Goal: Check status: Check status

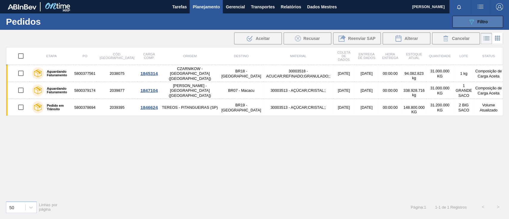
click at [466, 24] on button "089F7B8B-B2A5-4AFE-B5C0-19BA573D28AC Filtro" at bounding box center [477, 22] width 51 height 12
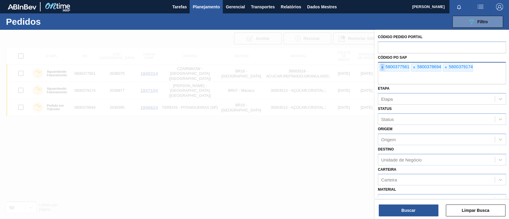
click at [382, 68] on font "×" at bounding box center [382, 67] width 2 height 5
click at [382, 73] on input "text" at bounding box center [442, 78] width 128 height 11
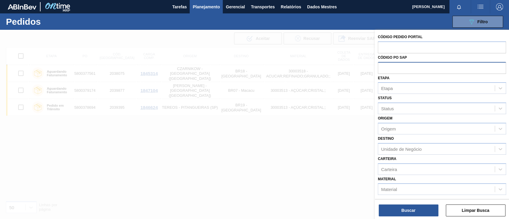
paste input "58003681146"
type input "58003681146"
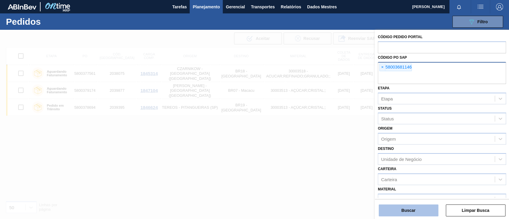
click at [396, 209] on button "Buscar" at bounding box center [408, 210] width 60 height 12
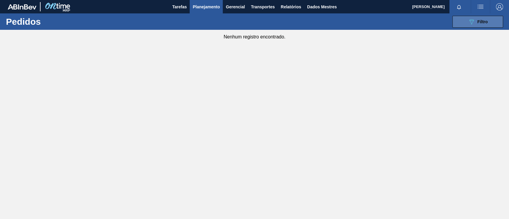
click at [454, 20] on button "089F7B8B-B2A5-4AFE-B5C0-19BA573D28AC Filtro" at bounding box center [477, 22] width 51 height 12
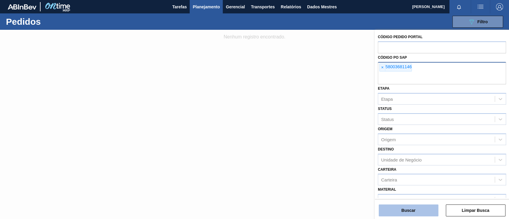
click at [418, 211] on button "Buscar" at bounding box center [408, 210] width 60 height 12
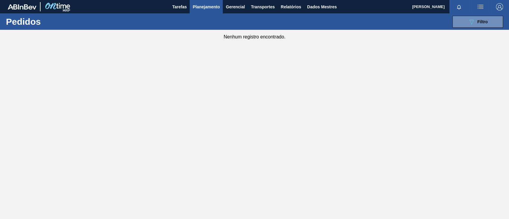
click at [317, 116] on main "Tarefas Planejamento Gerencial Transportes Relatórios Dados Mestres Alyne Amara…" at bounding box center [254, 109] width 509 height 219
click at [459, 18] on button "089F7B8B-B2A5-4AFE-B5C0-19BA573D28AC Filtro" at bounding box center [477, 22] width 51 height 12
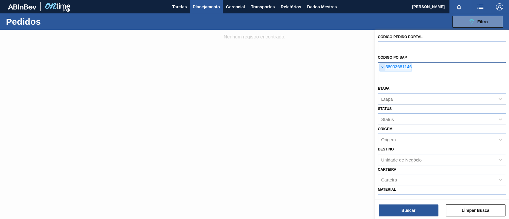
click at [380, 68] on span "×" at bounding box center [382, 68] width 6 height 8
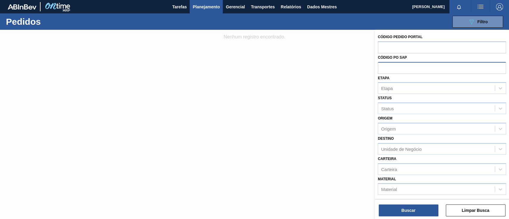
paste input "58003681146"
type input "58003681146"
click at [408, 208] on font "Buscar" at bounding box center [408, 210] width 14 height 5
